Goal: Information Seeking & Learning: Compare options

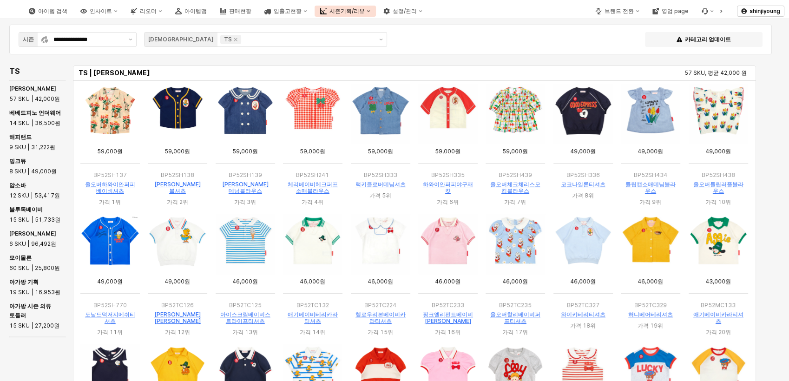
scroll to position [221, 0]
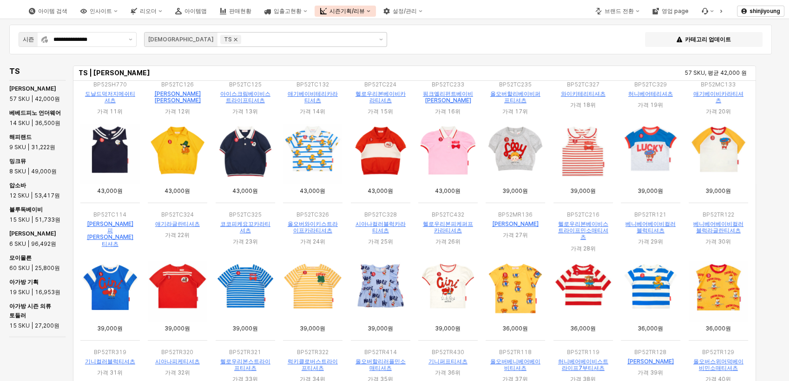
click at [232, 40] on icon "Remove TS" at bounding box center [235, 39] width 7 height 7
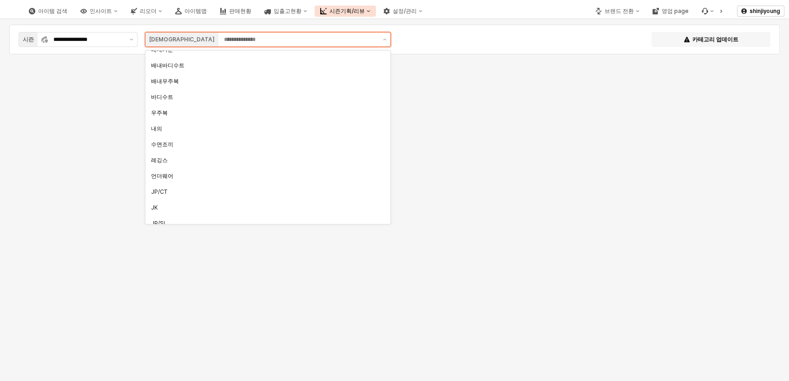
scroll to position [0, 0]
click at [174, 57] on div "배내저고리" at bounding box center [263, 57] width 225 height 7
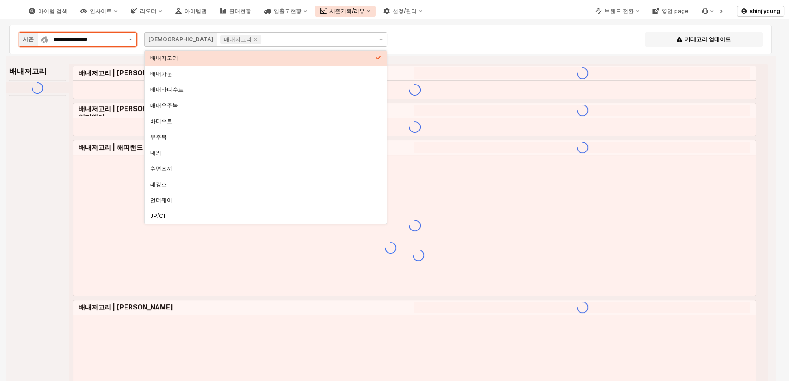
click at [130, 41] on button "제안 사항 표시" at bounding box center [130, 40] width 11 height 14
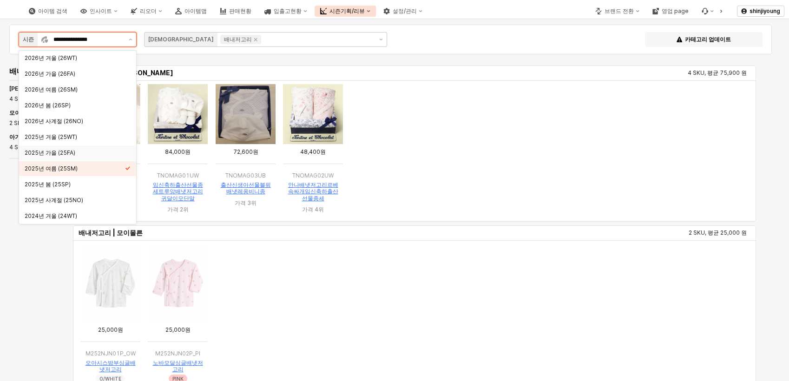
click at [70, 149] on div "2025년 가을 (25FA)" at bounding box center [75, 152] width 100 height 7
type input "**********"
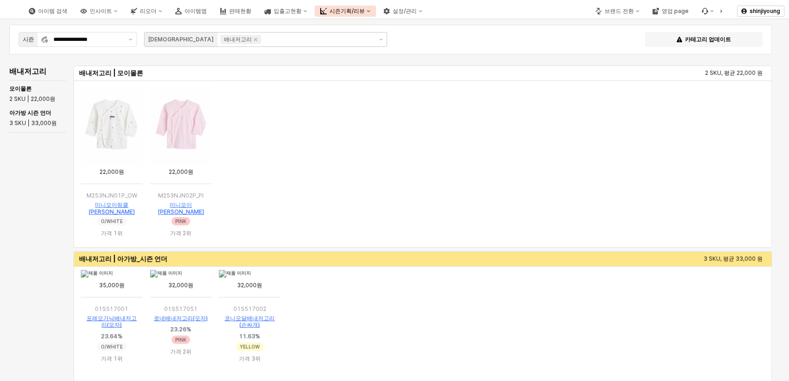
click at [383, 150] on ol "App Frame" at bounding box center [422, 164] width 691 height 164
click at [252, 43] on icon "Remove 배내저고리" at bounding box center [255, 39] width 7 height 7
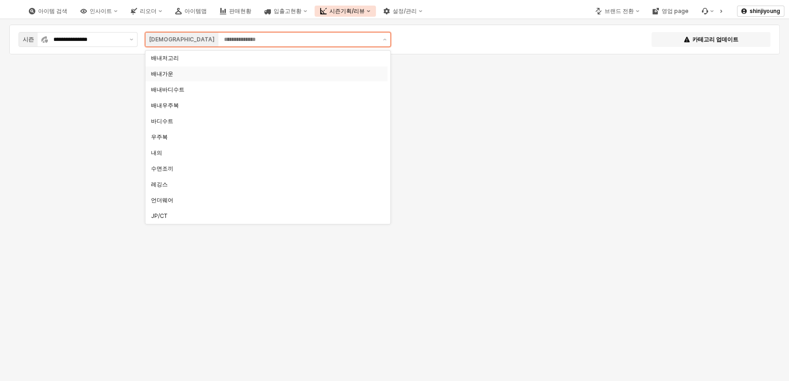
click at [178, 74] on div "배내가운" at bounding box center [263, 73] width 225 height 7
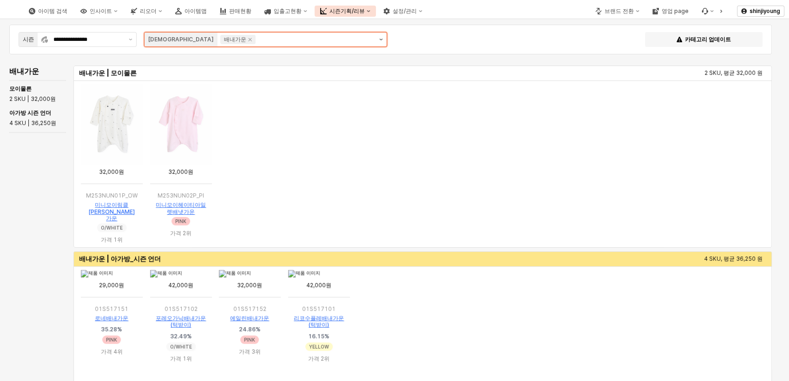
click at [381, 41] on button "제안 사항 표시" at bounding box center [380, 40] width 11 height 14
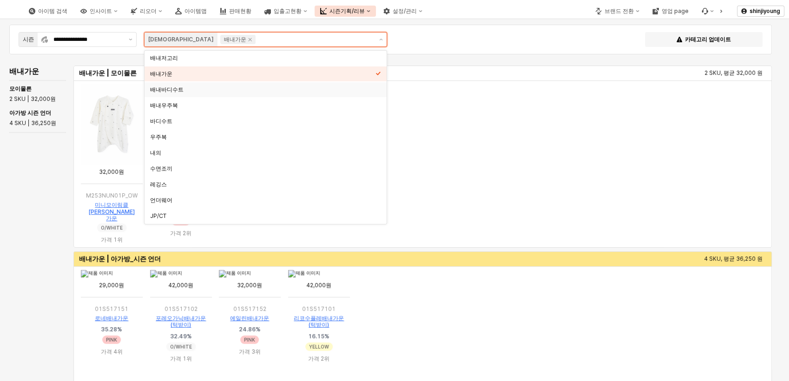
click at [178, 92] on div "배내바디수트" at bounding box center [262, 89] width 225 height 7
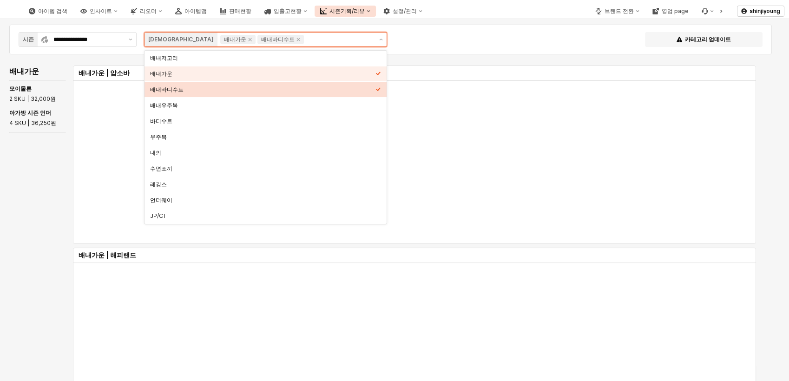
click at [165, 106] on div "배내우주복" at bounding box center [262, 105] width 225 height 7
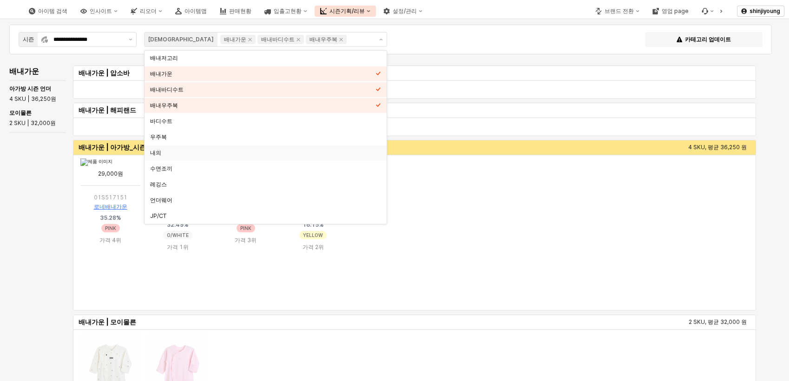
click at [0, 268] on html "**********" at bounding box center [394, 190] width 789 height 381
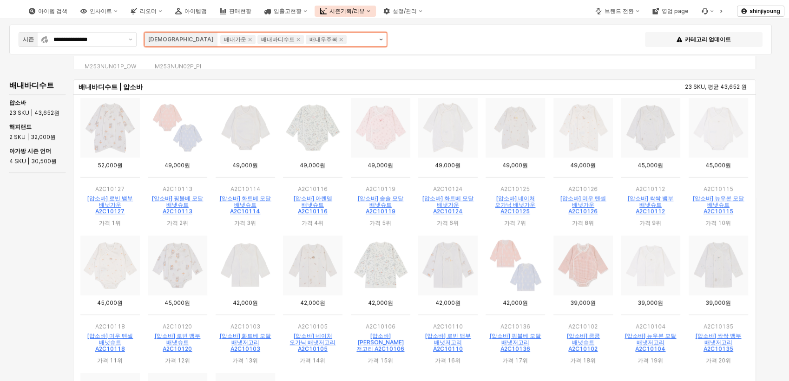
click at [379, 39] on icon "제안 사항 표시" at bounding box center [381, 40] width 4 height 2
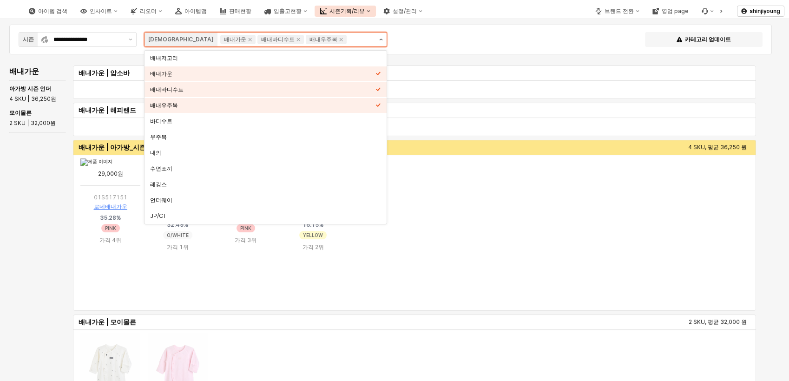
scroll to position [78, 0]
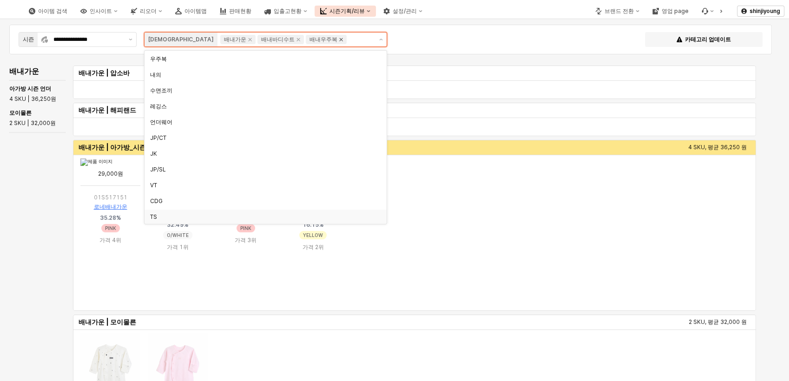
click at [340, 40] on icon "Remove 배내우주복" at bounding box center [341, 39] width 3 height 3
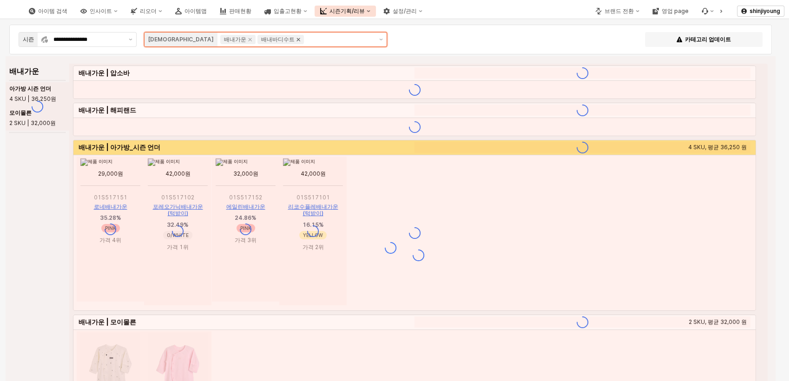
click at [295, 40] on icon "Remove 배내바디수트" at bounding box center [298, 39] width 7 height 7
click at [220, 40] on div "배내가운" at bounding box center [237, 39] width 35 height 9
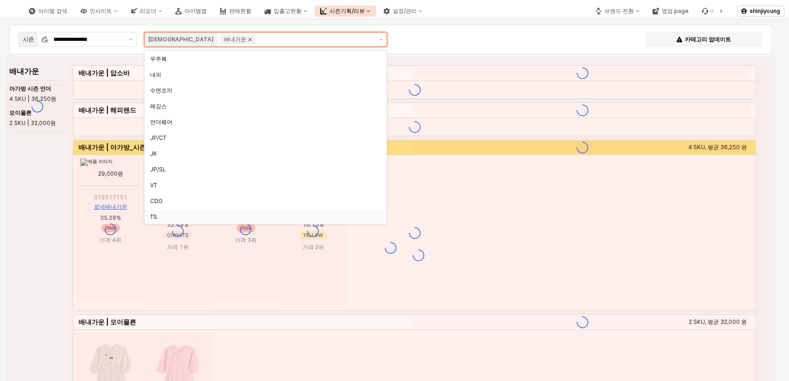
click at [246, 41] on icon "Remove 배내가운" at bounding box center [249, 39] width 7 height 7
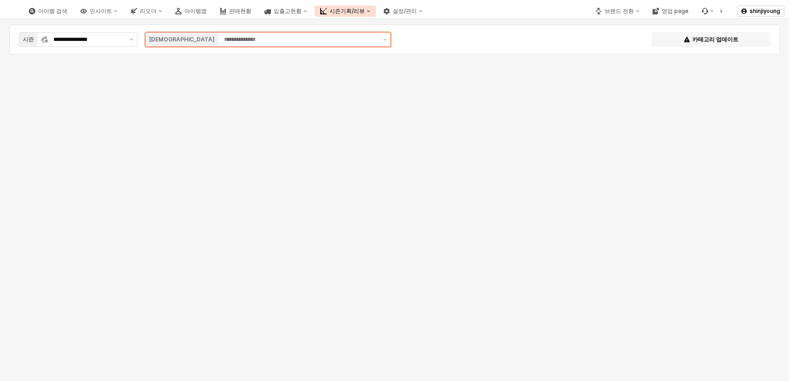
click at [288, 41] on input "App Frame" at bounding box center [300, 39] width 153 height 9
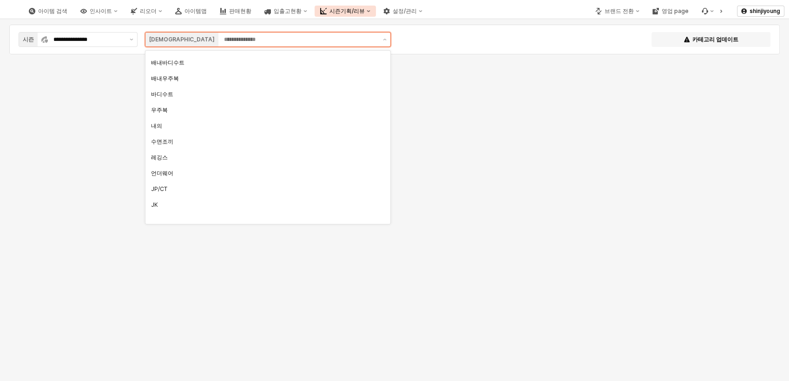
scroll to position [0, 0]
click at [194, 121] on div "바디수트" at bounding box center [265, 121] width 228 height 7
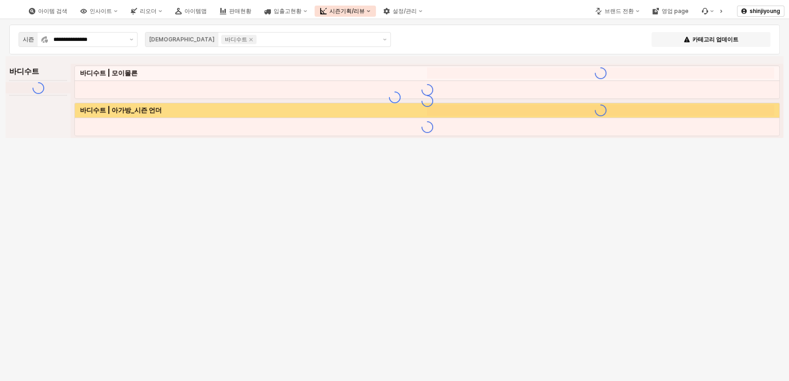
click at [495, 36] on div "**********" at bounding box center [394, 39] width 759 height 19
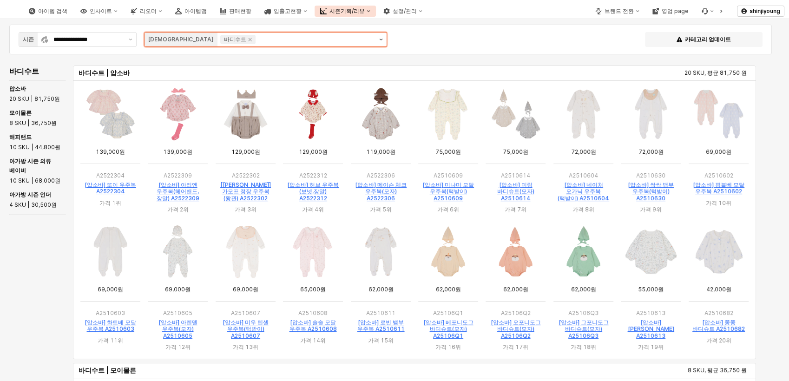
click at [383, 36] on button "제안 사항 표시" at bounding box center [380, 40] width 11 height 14
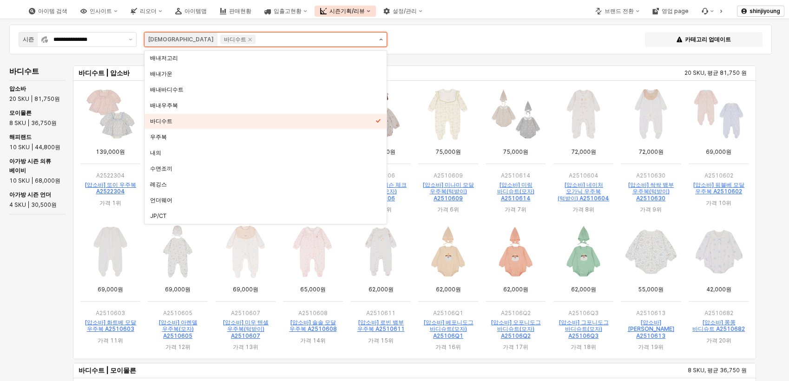
scroll to position [78, 0]
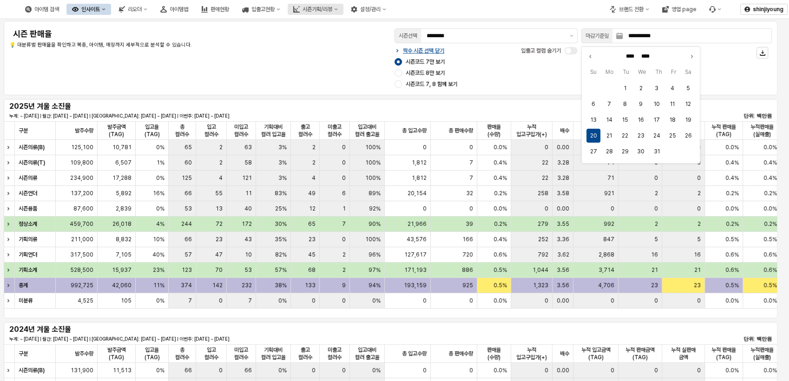
click at [332, 10] on div "시즌기획/리뷰" at bounding box center [318, 9] width 30 height 7
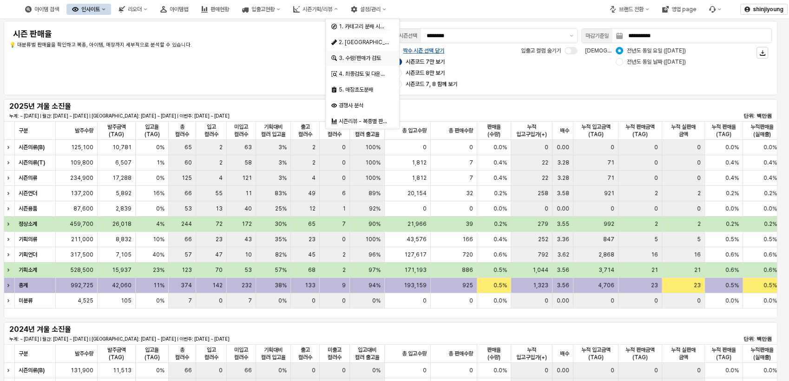
click at [375, 54] on div "3. 수량/판매가 검토" at bounding box center [363, 57] width 49 height 7
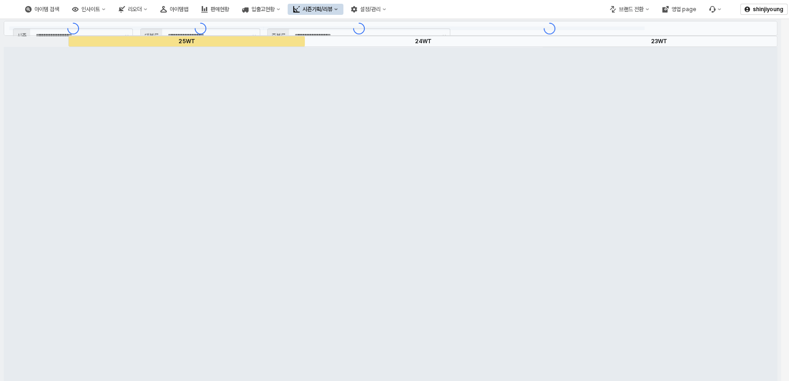
type input "****"
type input "**"
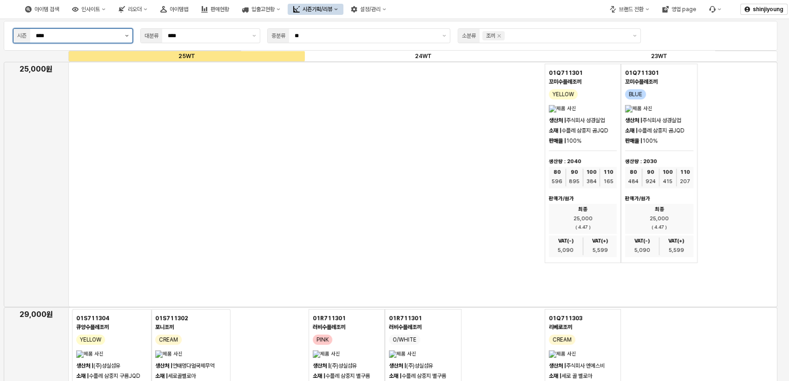
click at [128, 32] on button "제안 사항 표시" at bounding box center [126, 36] width 11 height 14
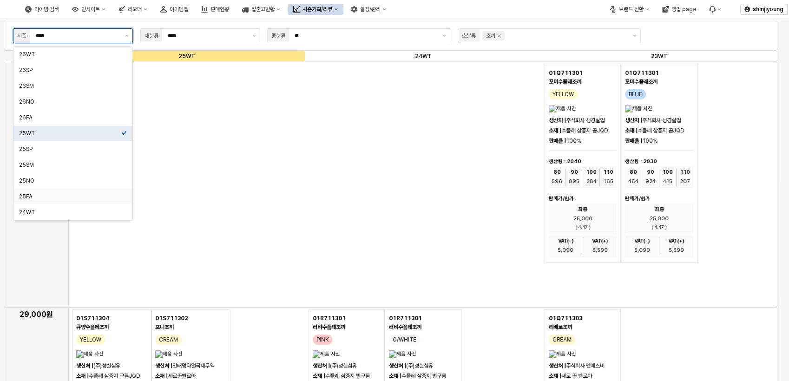
click at [41, 200] on div "25FA" at bounding box center [70, 196] width 102 height 7
type input "****"
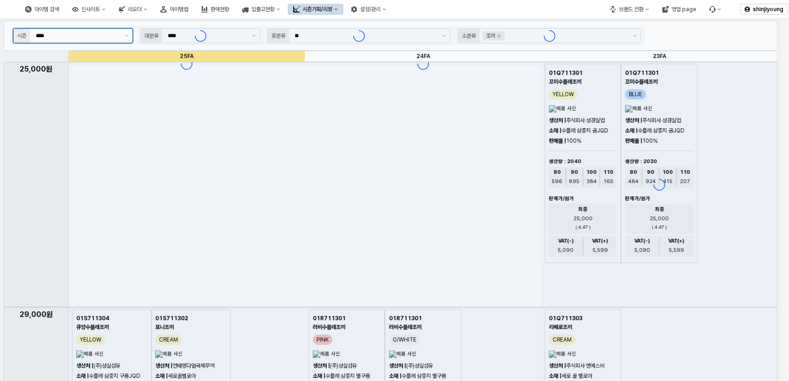
type input "***"
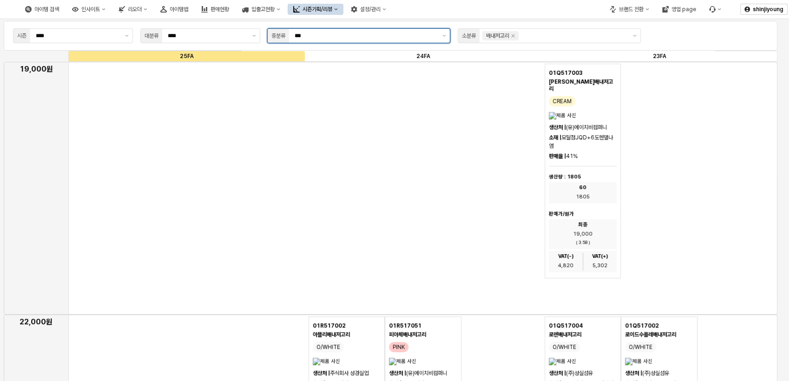
click at [342, 43] on div "***" at bounding box center [364, 36] width 150 height 14
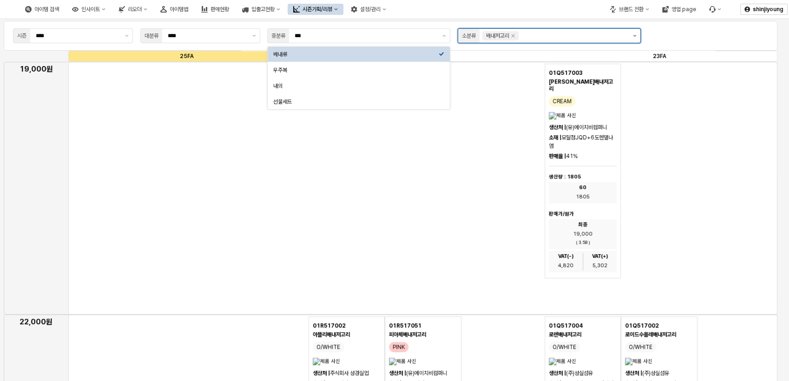
click at [635, 35] on icon "제안 사항 표시" at bounding box center [635, 36] width 4 height 2
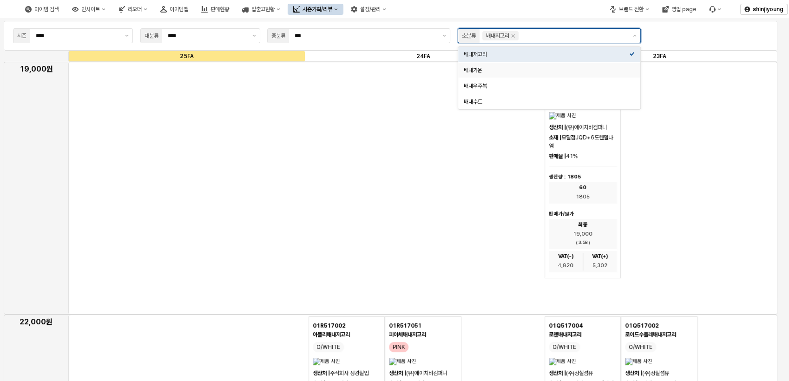
click at [489, 75] on div "배내가운" at bounding box center [549, 70] width 182 height 15
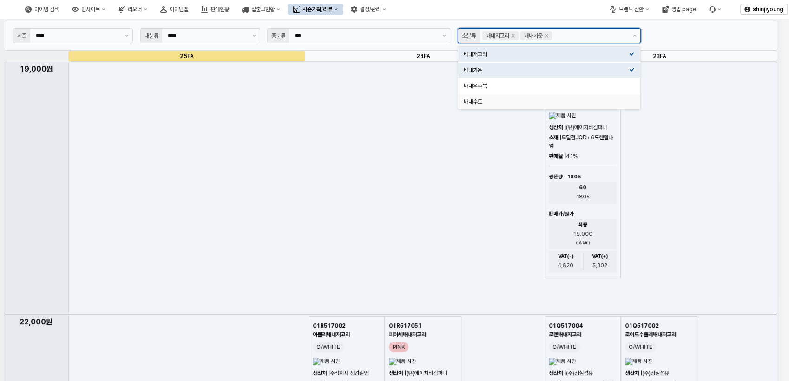
click at [478, 100] on div "배내수트" at bounding box center [546, 101] width 165 height 7
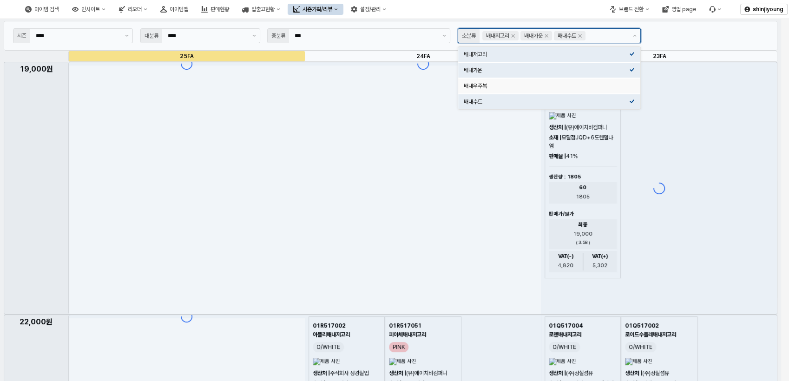
click at [484, 87] on div "배내우주복" at bounding box center [546, 85] width 165 height 7
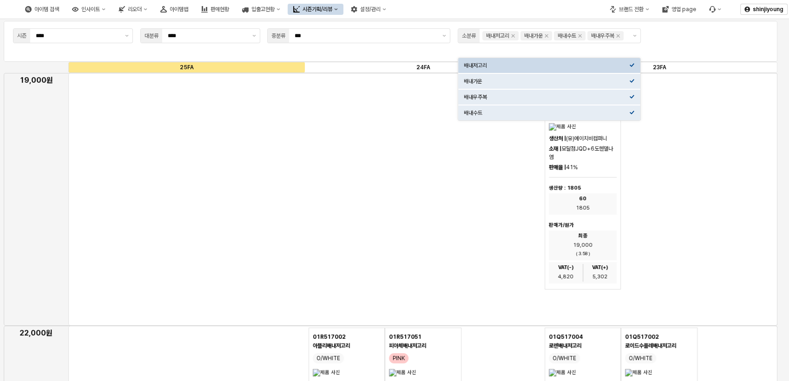
click at [729, 32] on div "App Frame" at bounding box center [740, 32] width 64 height 4
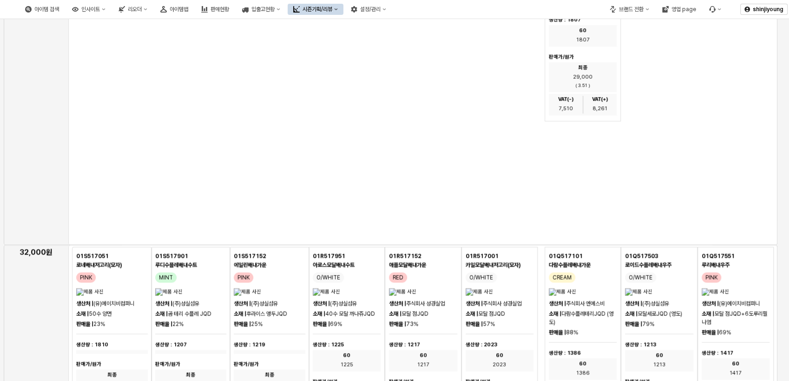
scroll to position [981, 0]
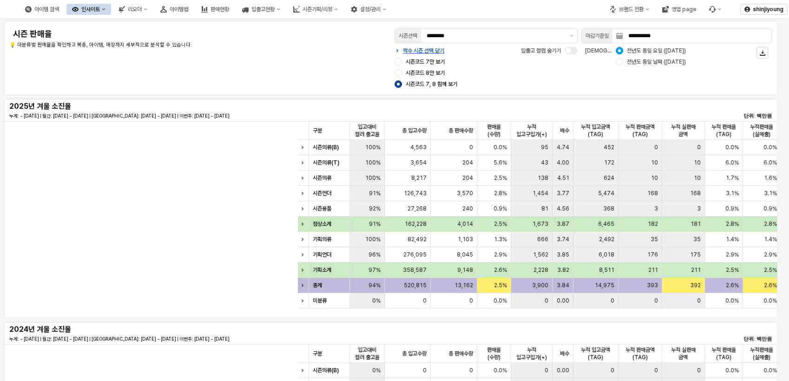
scroll to position [0, 465]
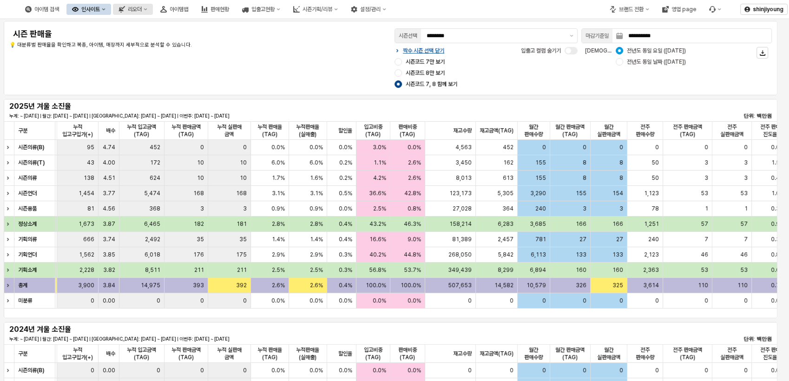
click at [142, 7] on div "리오더" at bounding box center [135, 9] width 14 height 7
click at [105, 7] on icon "인사이트" at bounding box center [104, 9] width 4 height 4
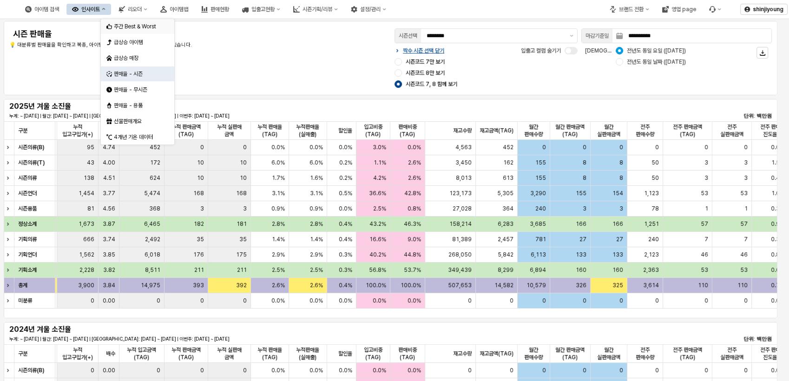
click at [131, 23] on div "주간 Best & Worst" at bounding box center [138, 26] width 49 height 7
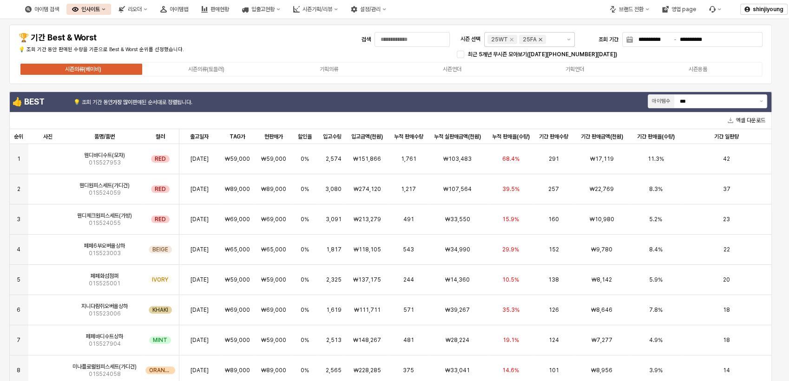
click at [537, 39] on icon "Remove 25FA" at bounding box center [540, 39] width 7 height 7
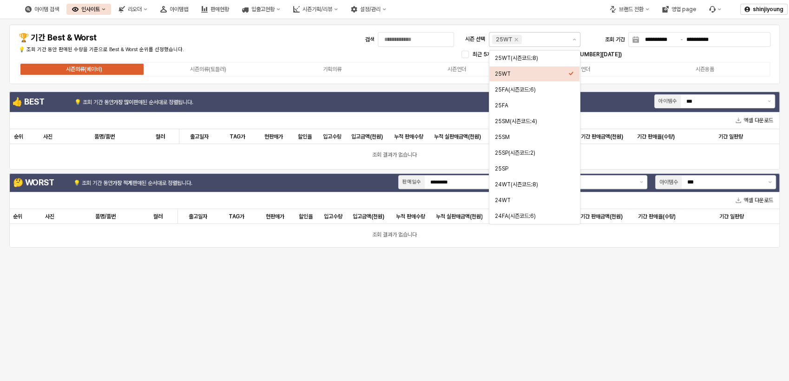
click at [611, 73] on div "시즌의류(베이비) 시즌의류(토들러) 기획의류 시즌언더 기획언더 시즌용품" at bounding box center [395, 69] width 752 height 15
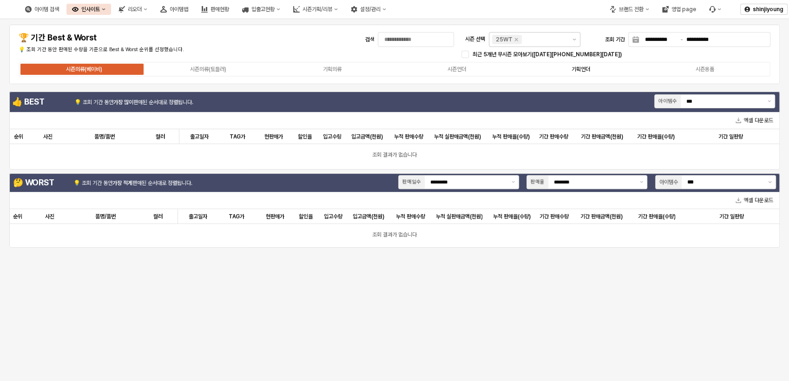
click at [589, 69] on div "기획언더" at bounding box center [581, 69] width 19 height 7
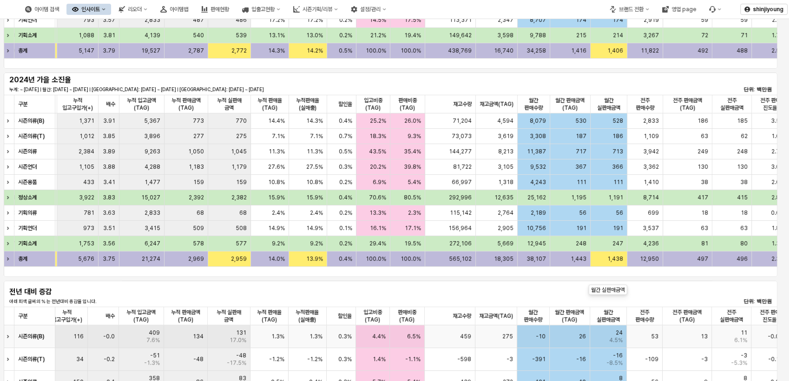
scroll to position [206, 0]
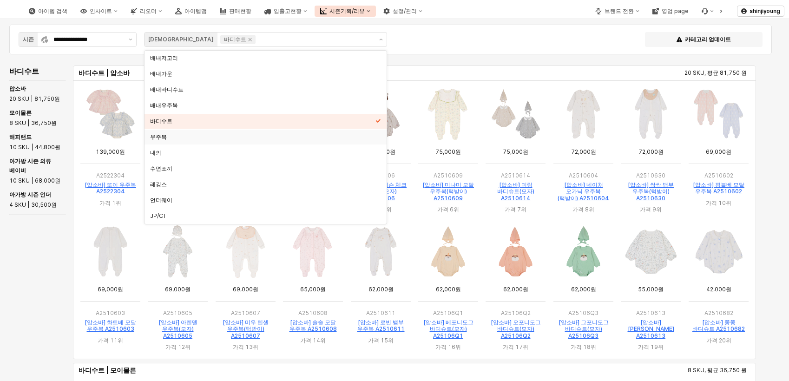
click at [173, 133] on div "우주복" at bounding box center [262, 136] width 225 height 7
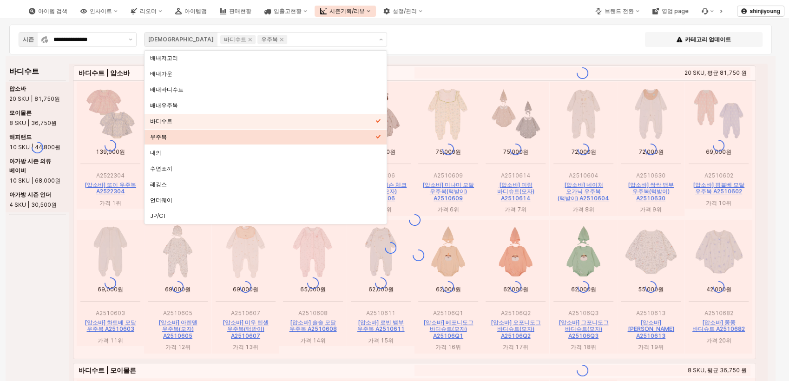
scroll to position [78, 0]
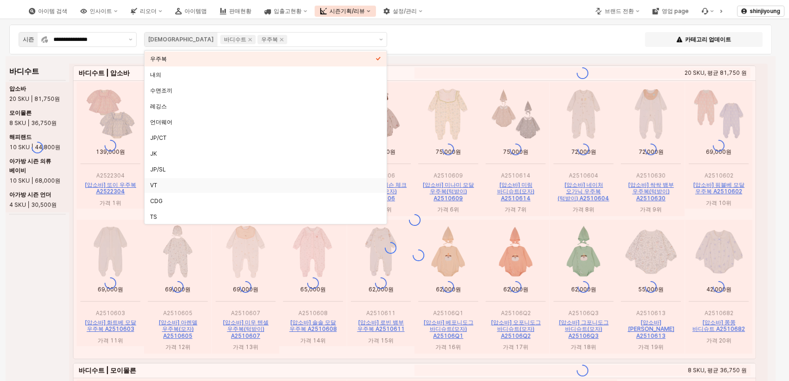
click at [23, 283] on div "App Frame" at bounding box center [391, 247] width 770 height 383
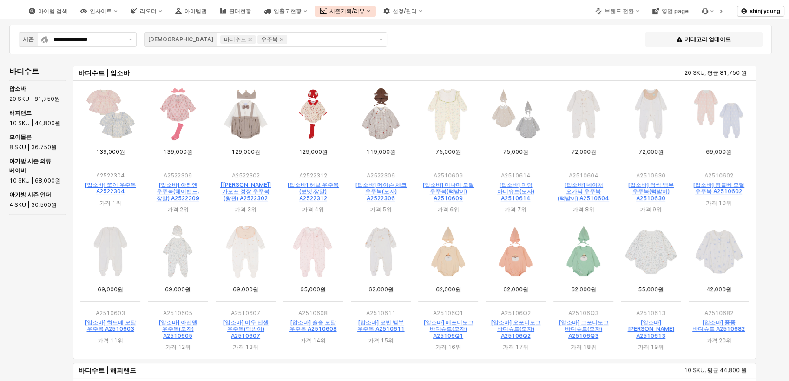
scroll to position [258, 0]
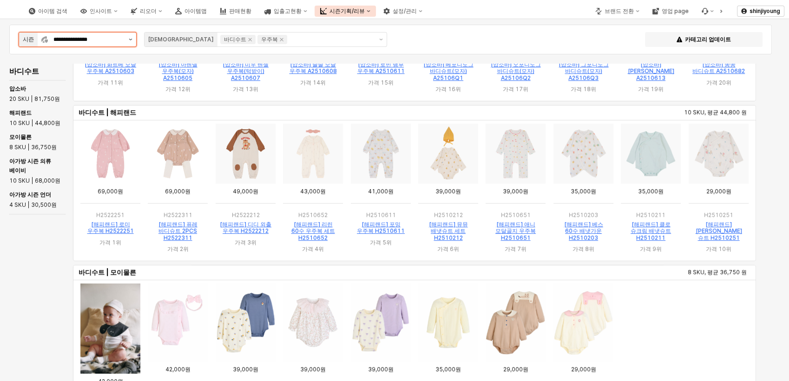
click at [131, 40] on button "제안 사항 표시" at bounding box center [130, 40] width 11 height 14
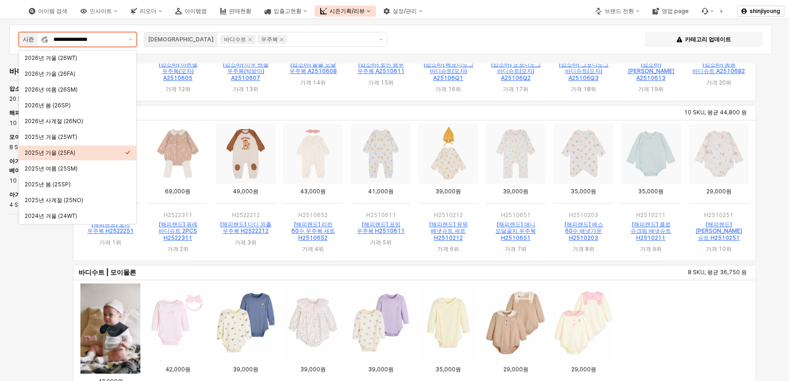
click at [59, 151] on div "2025년 가을 (25FA)" at bounding box center [75, 152] width 100 height 7
click at [25, 272] on div "바디수트 바디수트 | 압소바 20 SKU, 평균 81,750 원 바디수트 | 해피랜드 10 SKU, 평균 44,800 원 바디수트 | 모이몰른…" at bounding box center [387, 255] width 762 height 383
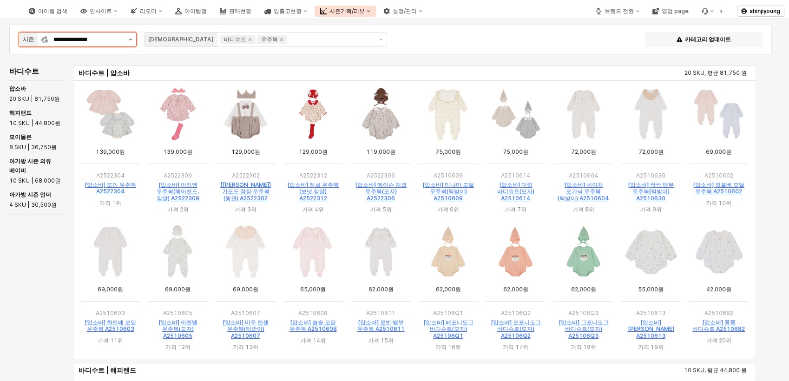
click at [134, 41] on button "제안 사항 표시" at bounding box center [130, 40] width 11 height 14
click at [34, 278] on div "바디수트 바디수트 | 압소바 20 SKU, 평균 81,750 원 바디수트 | 해피랜드 10 SKU, 평균 44,800 원 바디수트 | 모이몰른…" at bounding box center [387, 255] width 762 height 383
click at [639, 13] on icon "브랜드 전환" at bounding box center [638, 11] width 4 height 4
click at [615, 43] on div "에뜨와" at bounding box center [624, 43] width 57 height 7
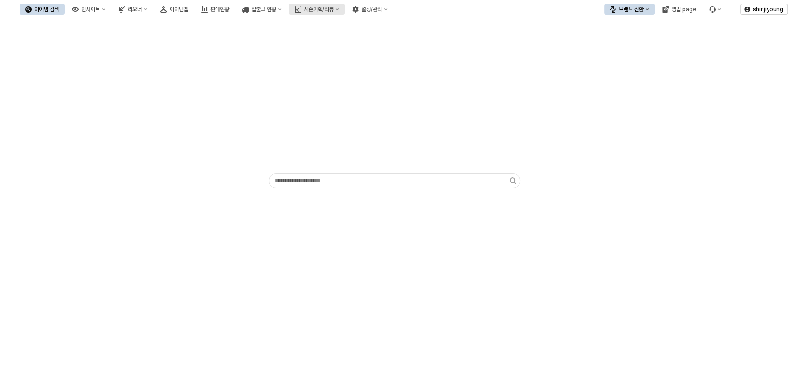
click at [334, 12] on div "시즌기획/리뷰" at bounding box center [319, 9] width 30 height 7
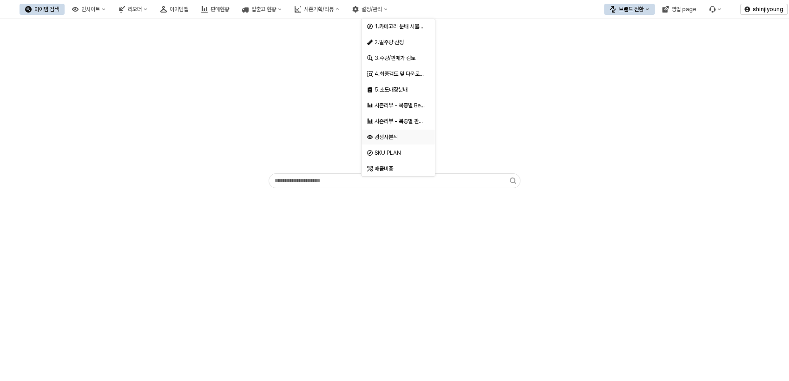
click at [395, 139] on div "경쟁사분석" at bounding box center [399, 136] width 49 height 7
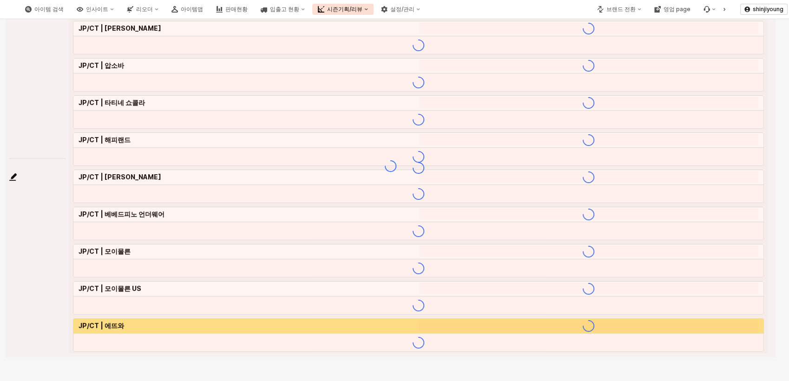
scroll to position [89, 0]
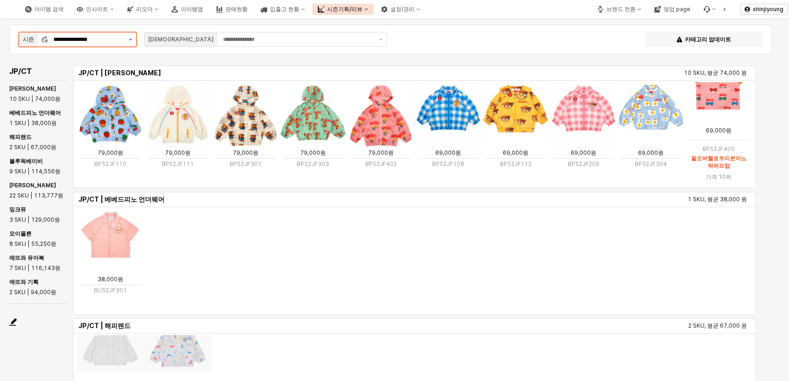
scroll to position [0, 0]
click at [129, 39] on icon "제안 사항 표시" at bounding box center [131, 40] width 4 height 2
click at [96, 39] on input "**********" at bounding box center [88, 39] width 70 height 9
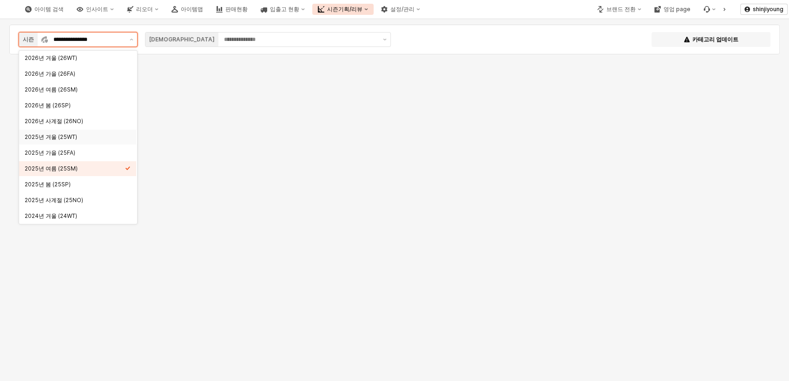
click at [62, 134] on div "2025년 겨울 (25WT)" at bounding box center [75, 136] width 100 height 7
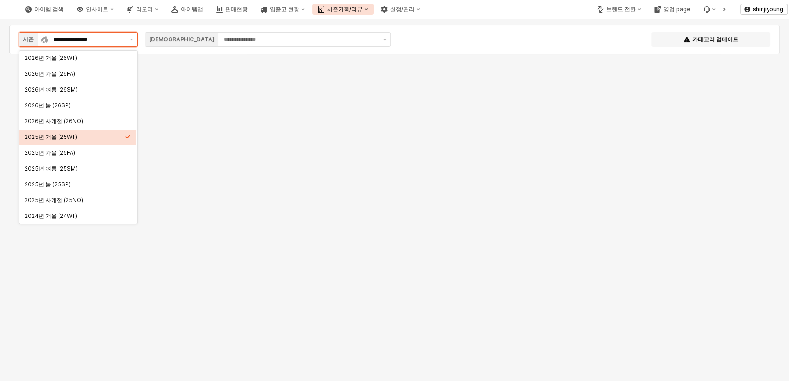
type input "**********"
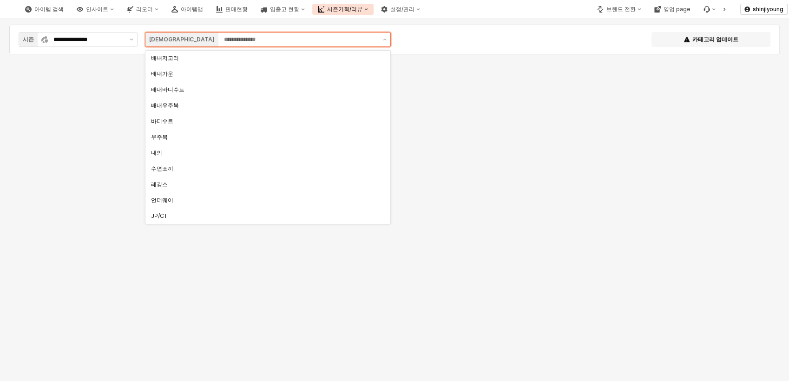
click at [252, 43] on input "App Frame" at bounding box center [300, 39] width 153 height 9
click at [165, 125] on div "바디수트" at bounding box center [265, 121] width 228 height 7
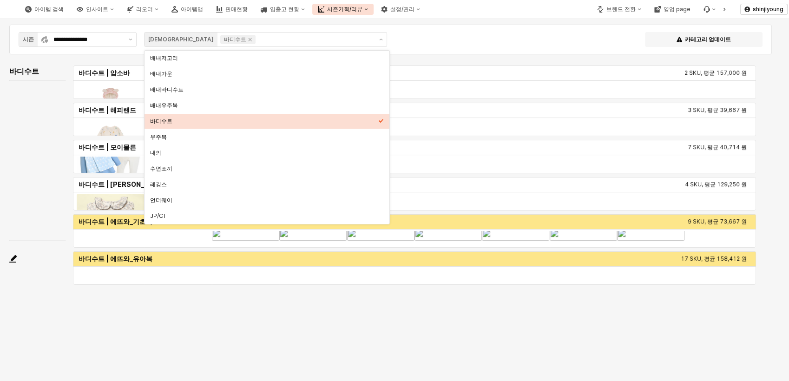
click at [543, 13] on div "아이템 검색 인사이트 리오더 아이템맵 판매현황 입출고 현황 시즌기획/리뷰 설정/관리" at bounding box center [296, 10] width 592 height 20
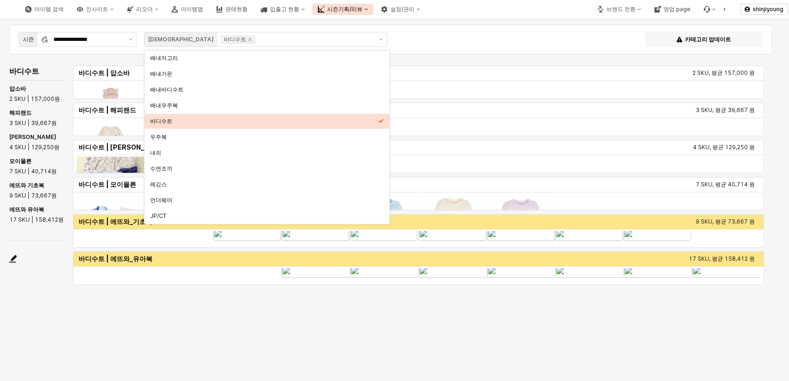
click at [501, 40] on div "**********" at bounding box center [390, 39] width 751 height 19
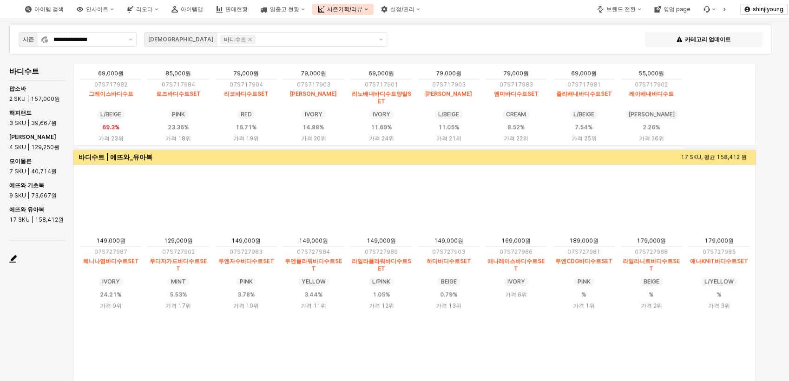
scroll to position [582, 0]
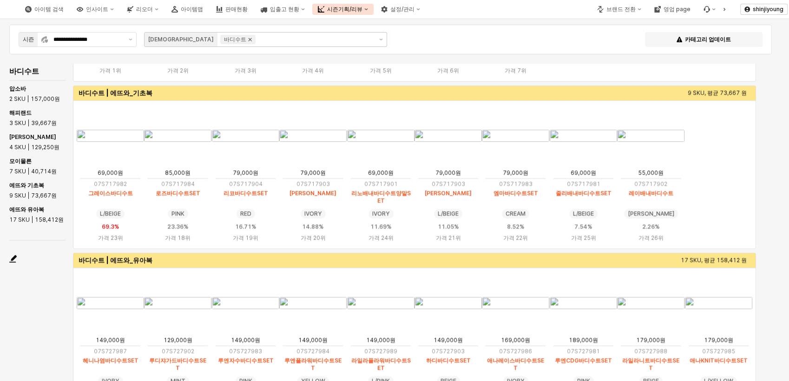
click at [246, 40] on icon "Remove 바디수트" at bounding box center [249, 39] width 7 height 7
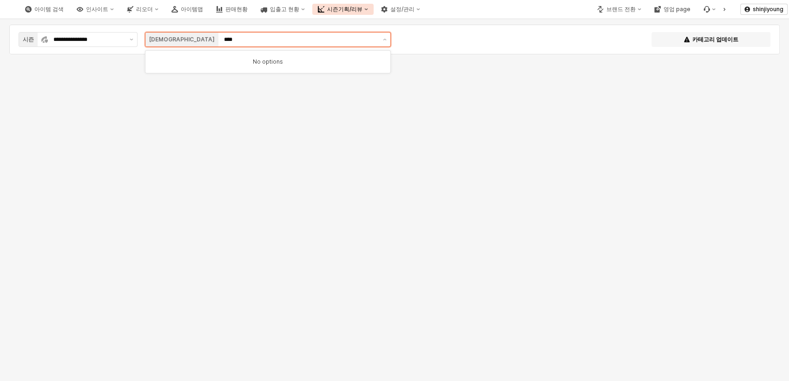
type input "****"
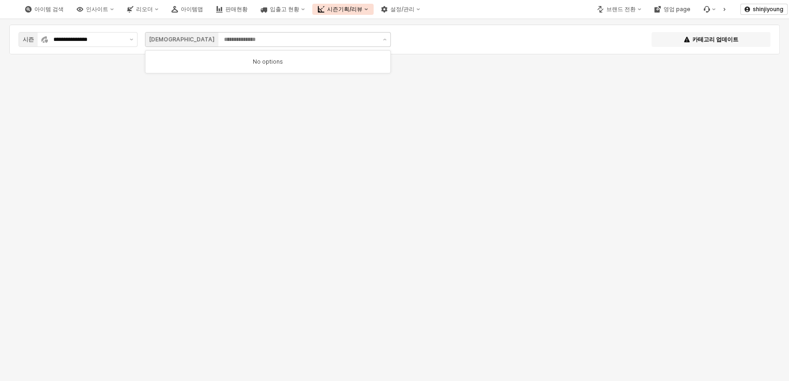
click at [374, 10] on button "시즌기획/리뷰" at bounding box center [342, 9] width 61 height 11
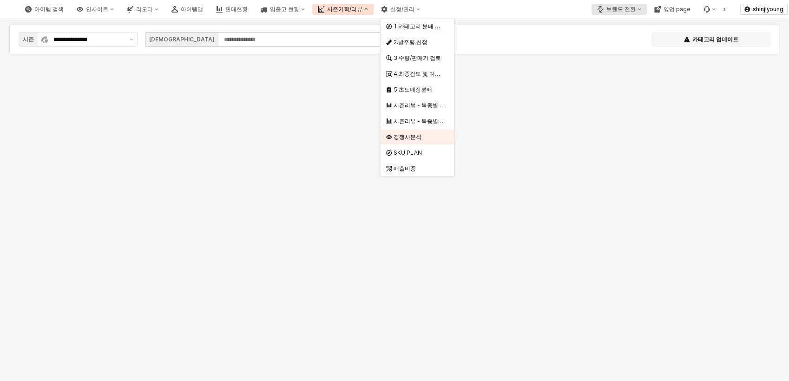
click at [636, 11] on button "브랜드 전환" at bounding box center [619, 9] width 55 height 11
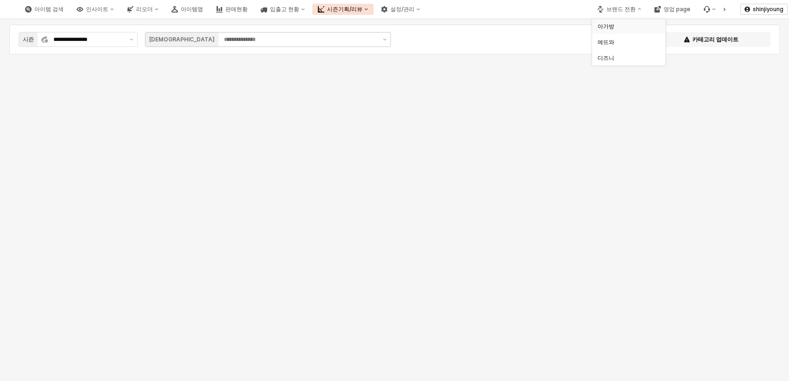
click at [612, 29] on div "아가방" at bounding box center [626, 26] width 57 height 7
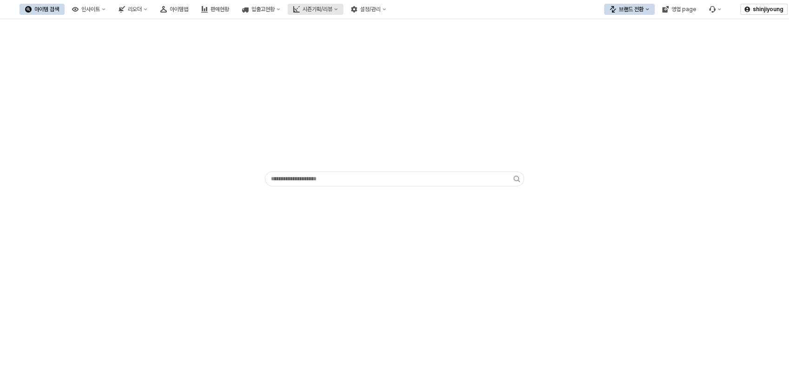
click at [343, 6] on button "시즌기획/리뷰" at bounding box center [316, 9] width 56 height 11
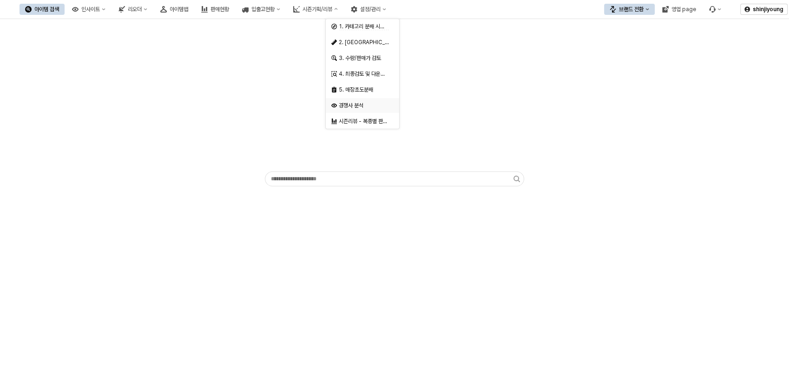
click at [356, 102] on div "경쟁사 분석" at bounding box center [363, 105] width 49 height 7
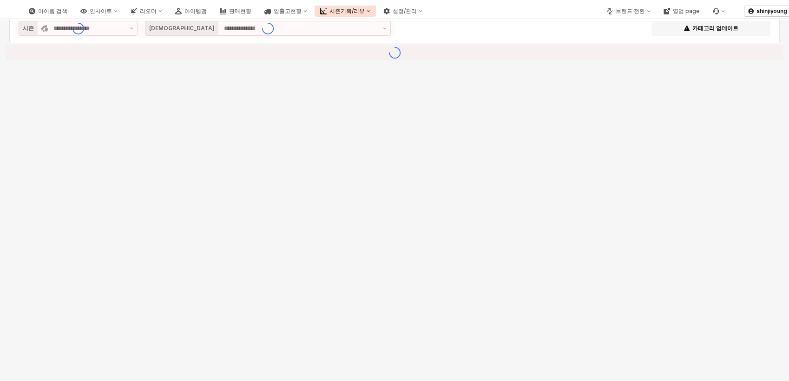
type input "**********"
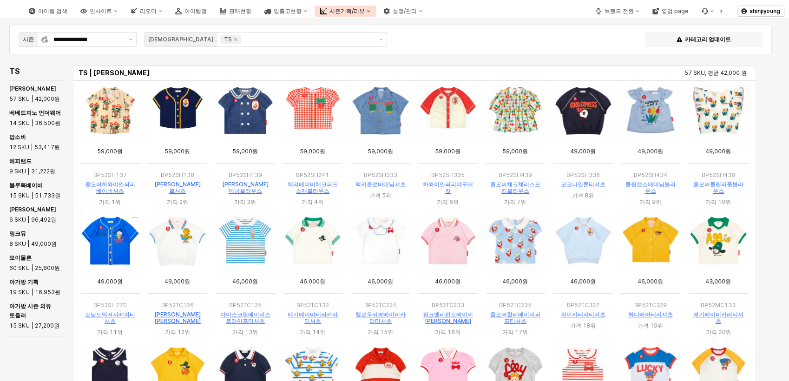
click at [33, 353] on div "TS TS | 베베드피노 57 SKU, 평균 42,000 원 TS | 베베드피노 언더웨어 14 SKU, 평균 36,500 원 베베드피노 57 …" at bounding box center [387, 255] width 762 height 383
